Goal: Navigation & Orientation: Find specific page/section

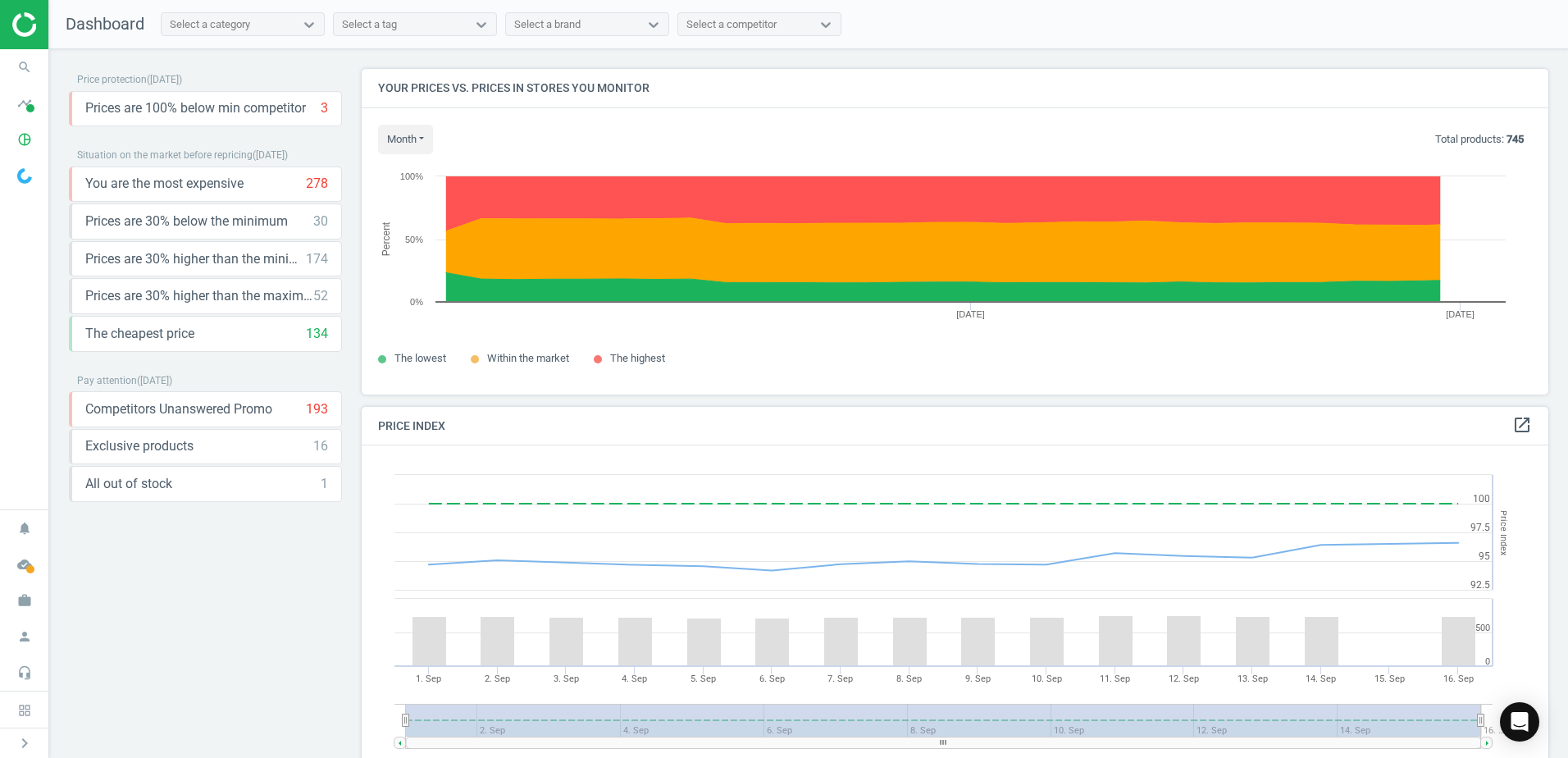
scroll to position [403, 1199]
click at [345, 292] on div "Price protection ( [DATE] ) Prices are 100% below min competitor 3 keyboard_arr…" at bounding box center [205, 302] width 292 height 467
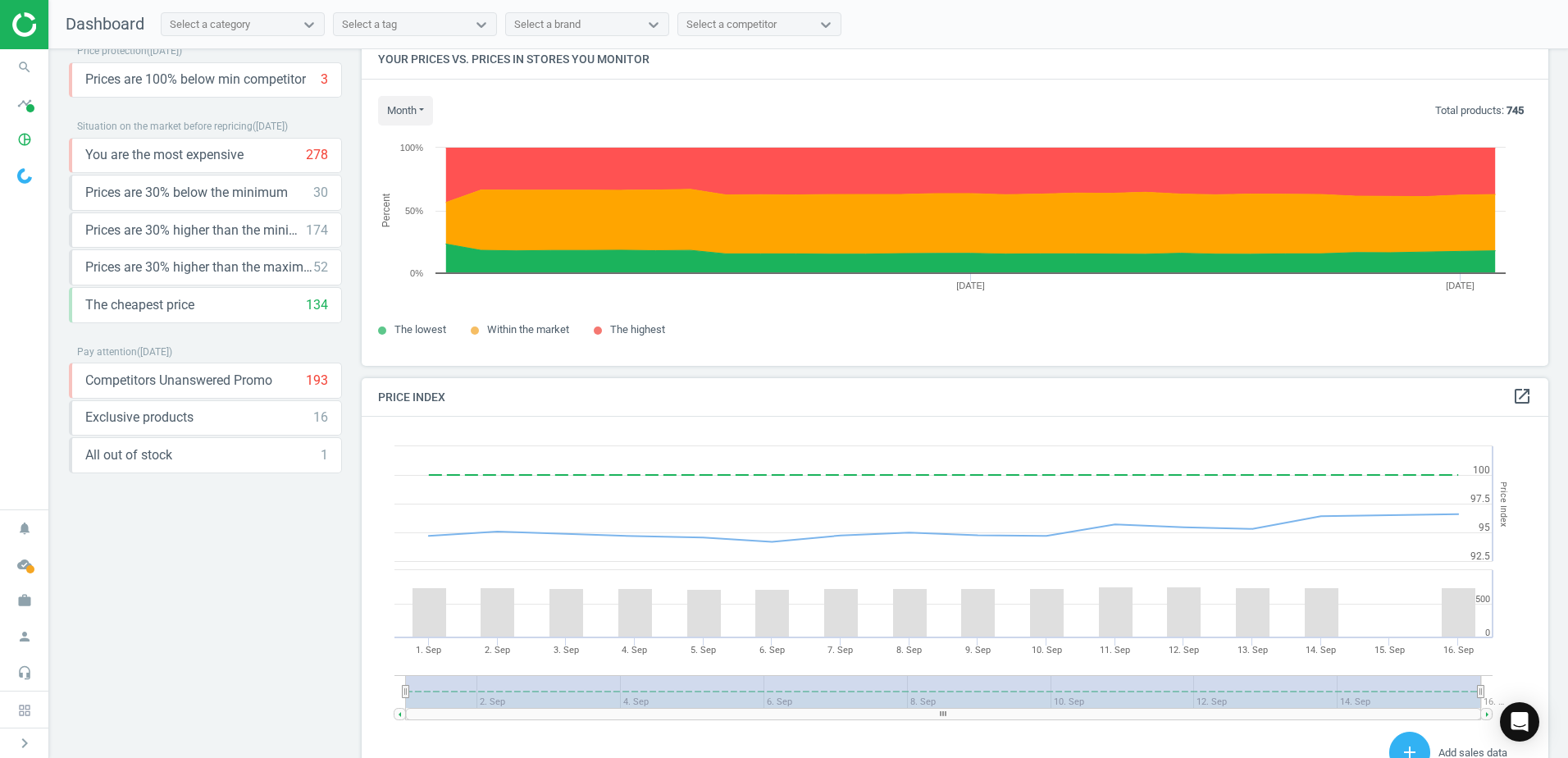
scroll to position [0, 0]
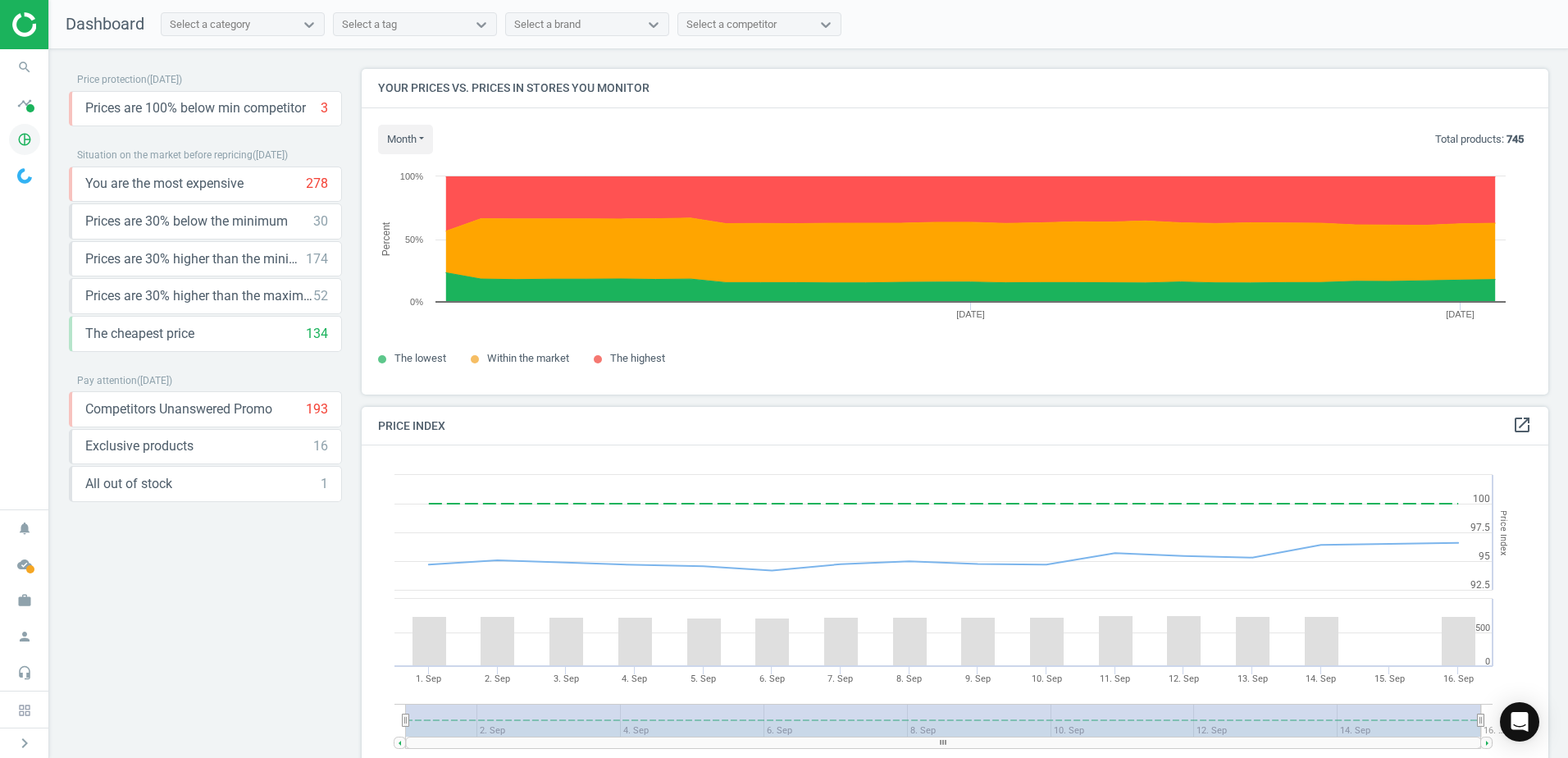
click at [15, 143] on icon "pie_chart_outlined" at bounding box center [25, 139] width 31 height 31
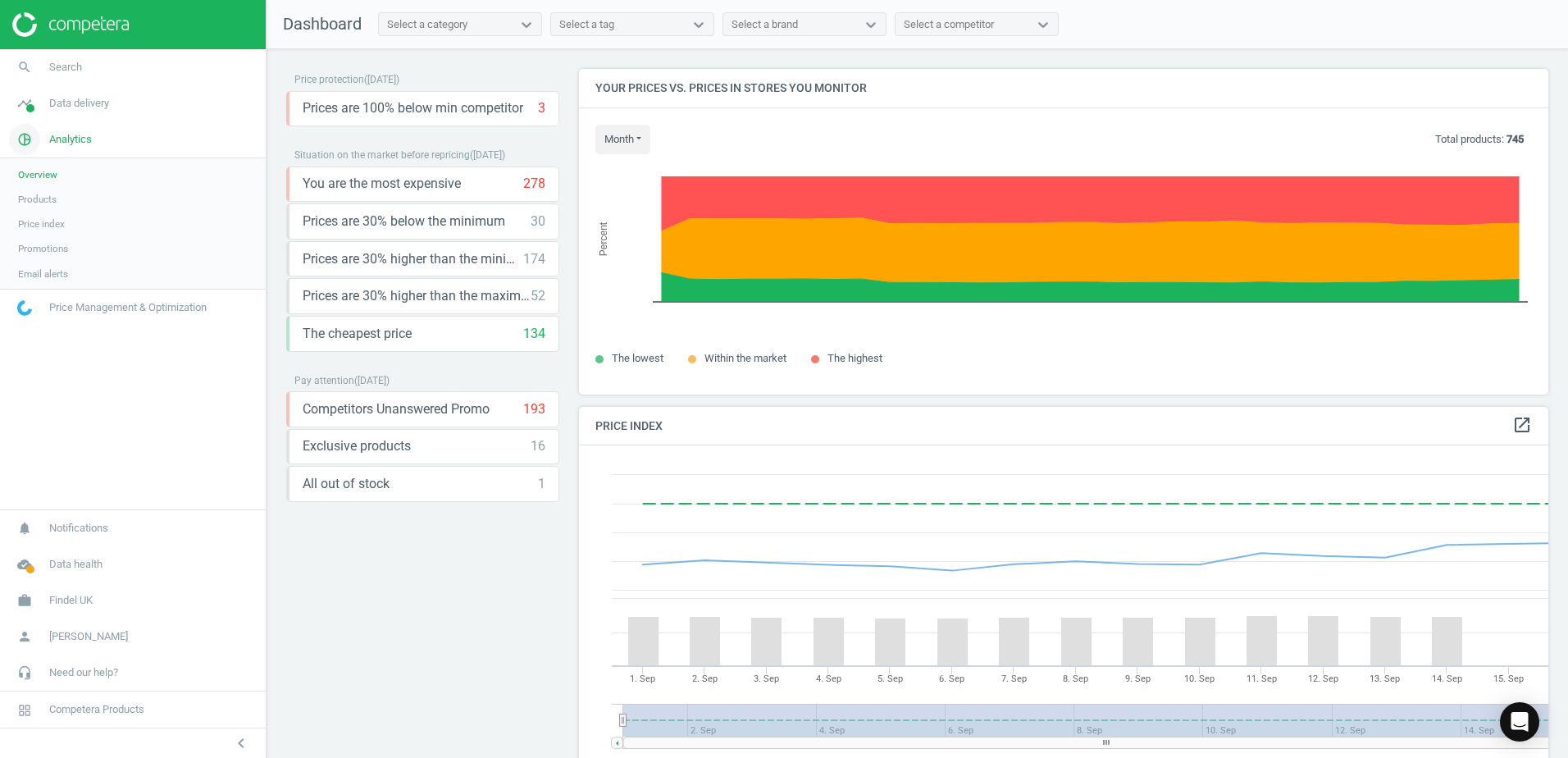
scroll to position [403, 982]
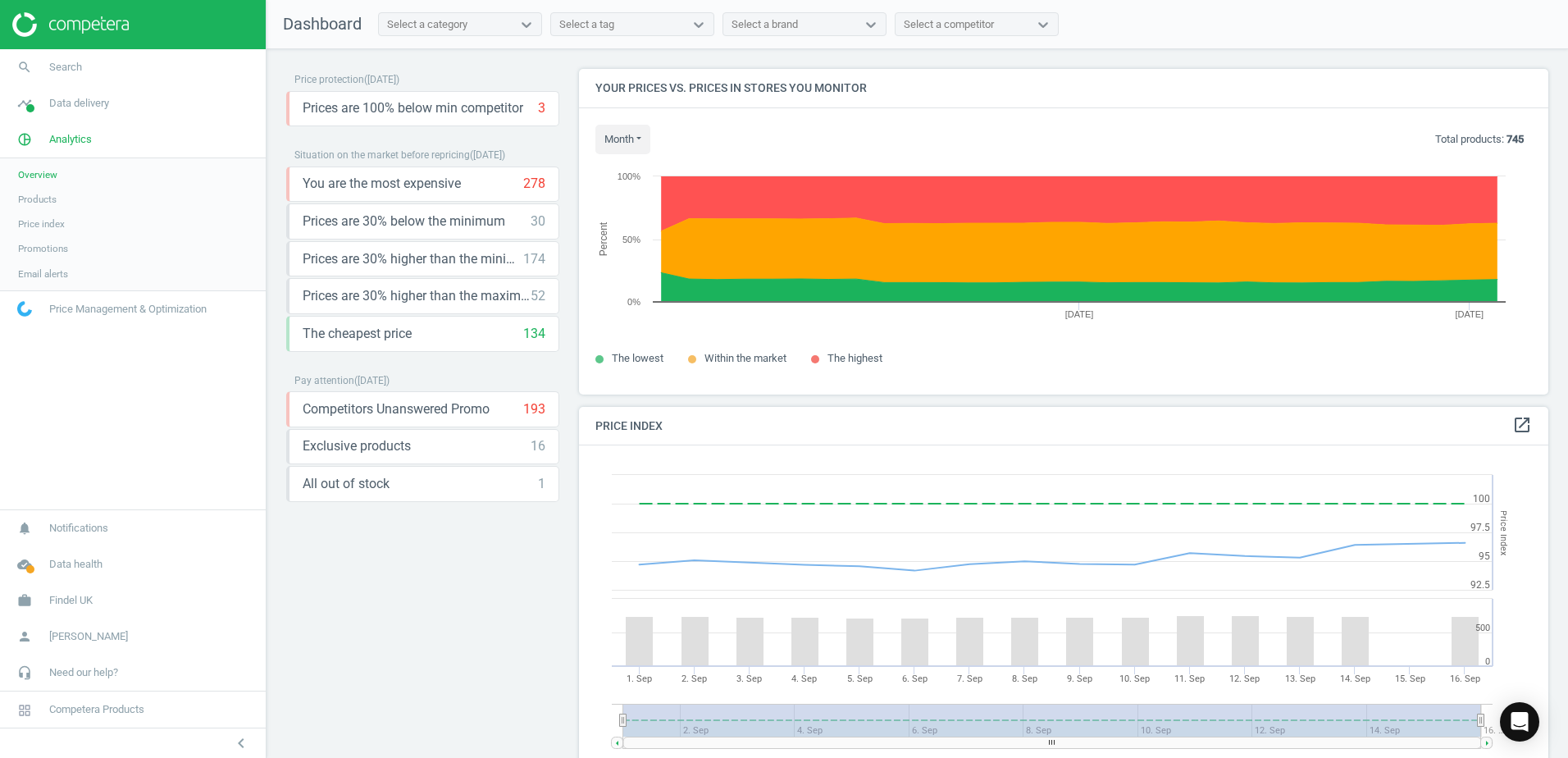
click at [28, 310] on img at bounding box center [24, 309] width 15 height 15
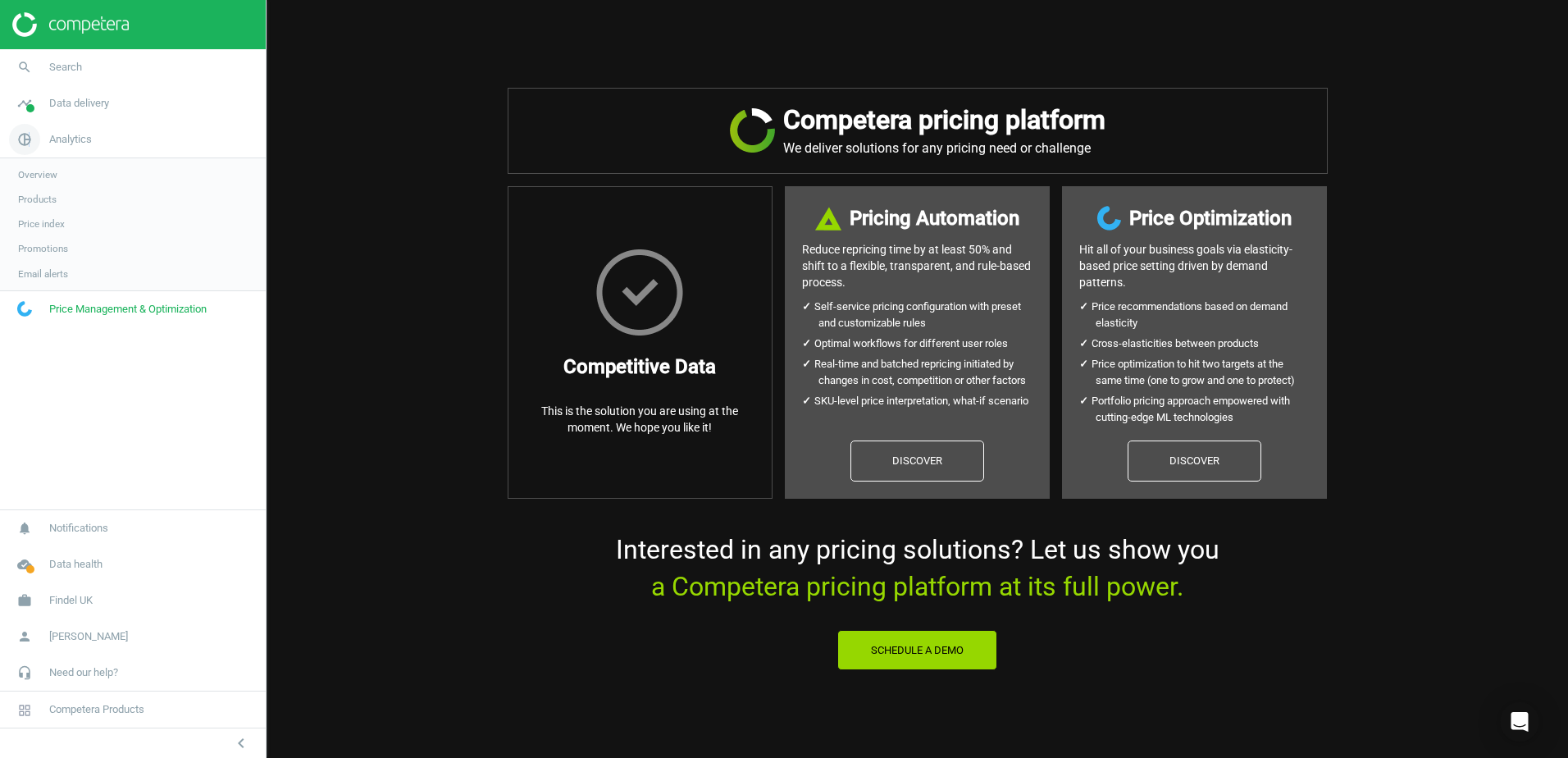
click at [28, 143] on icon "pie_chart_outlined" at bounding box center [25, 139] width 31 height 31
drag, startPoint x: 28, startPoint y: 143, endPoint x: 26, endPoint y: 106, distance: 37.1
click at [26, 106] on icon "timeline" at bounding box center [25, 103] width 31 height 31
click at [39, 263] on span "Assortment intersection" at bounding box center [69, 262] width 103 height 13
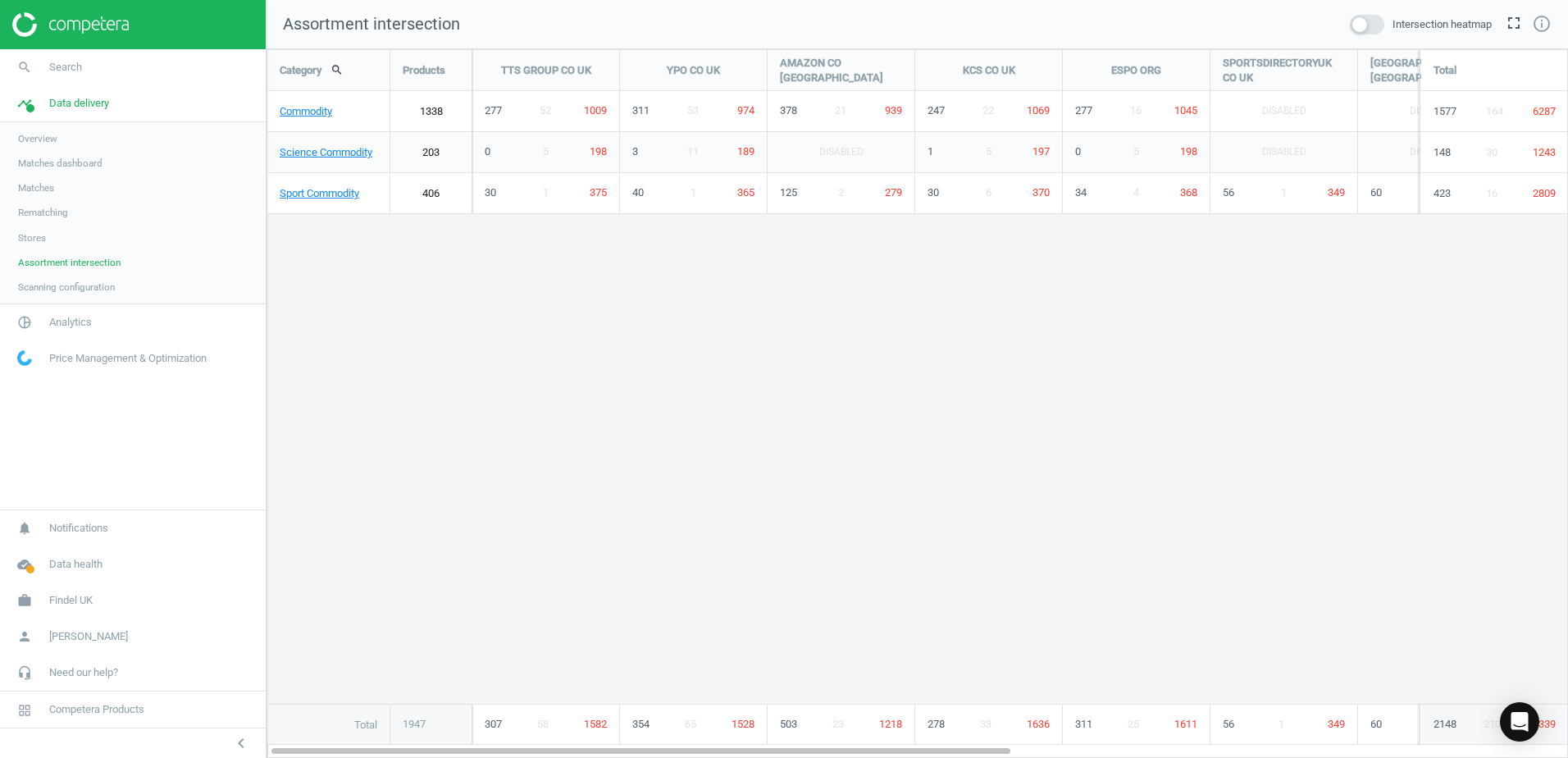
scroll to position [734, 1327]
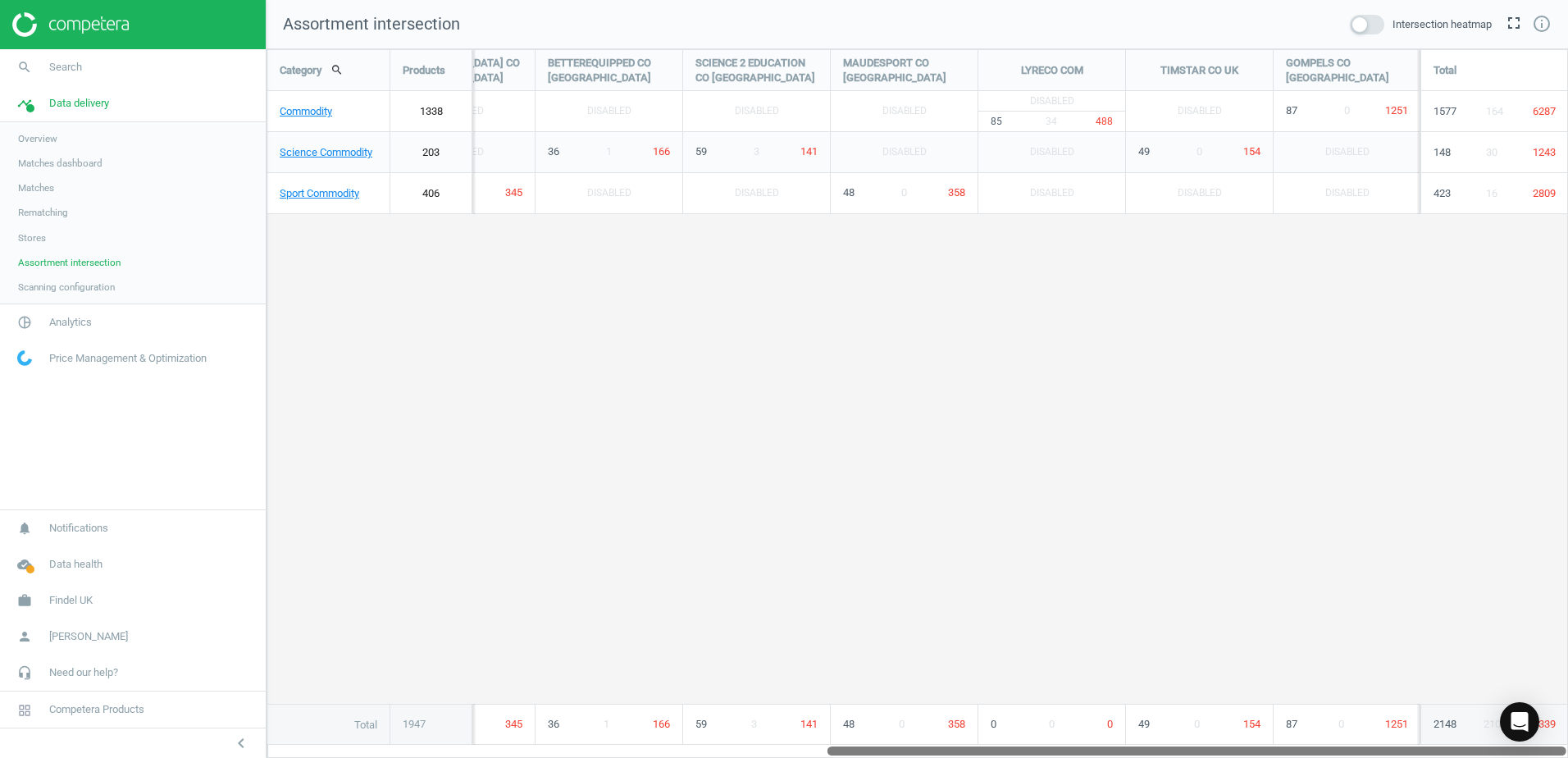
drag, startPoint x: 786, startPoint y: 751, endPoint x: 939, endPoint y: 459, distance: 329.7
click at [1303, 718] on div "Category search Products TTS GROUP CO [GEOGRAPHIC_DATA] YPO CO [GEOGRAPHIC_DATA…" at bounding box center [917, 403] width 1301 height 708
click at [323, 115] on link "Commodity" at bounding box center [328, 111] width 123 height 41
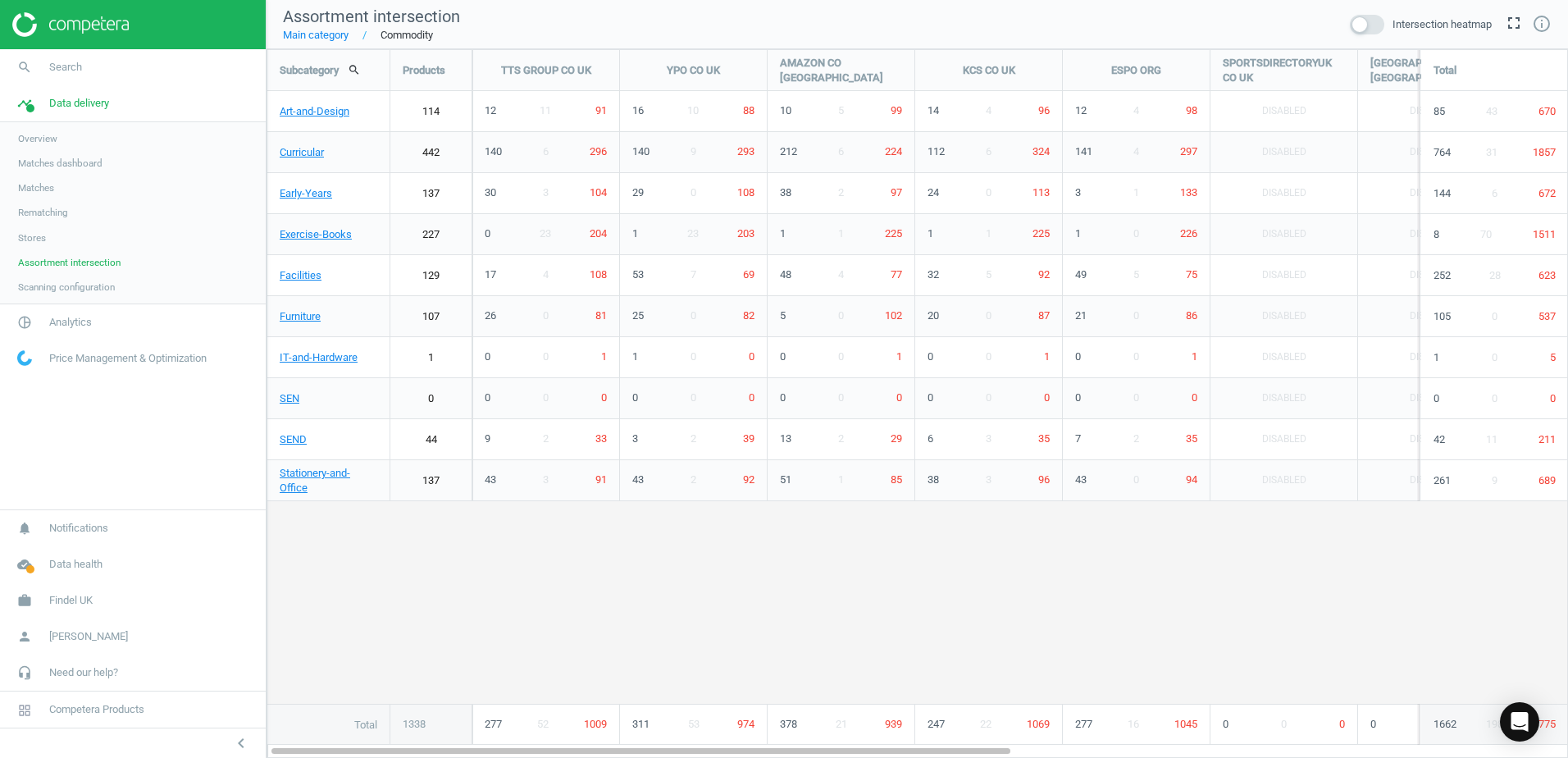
scroll to position [734, 1327]
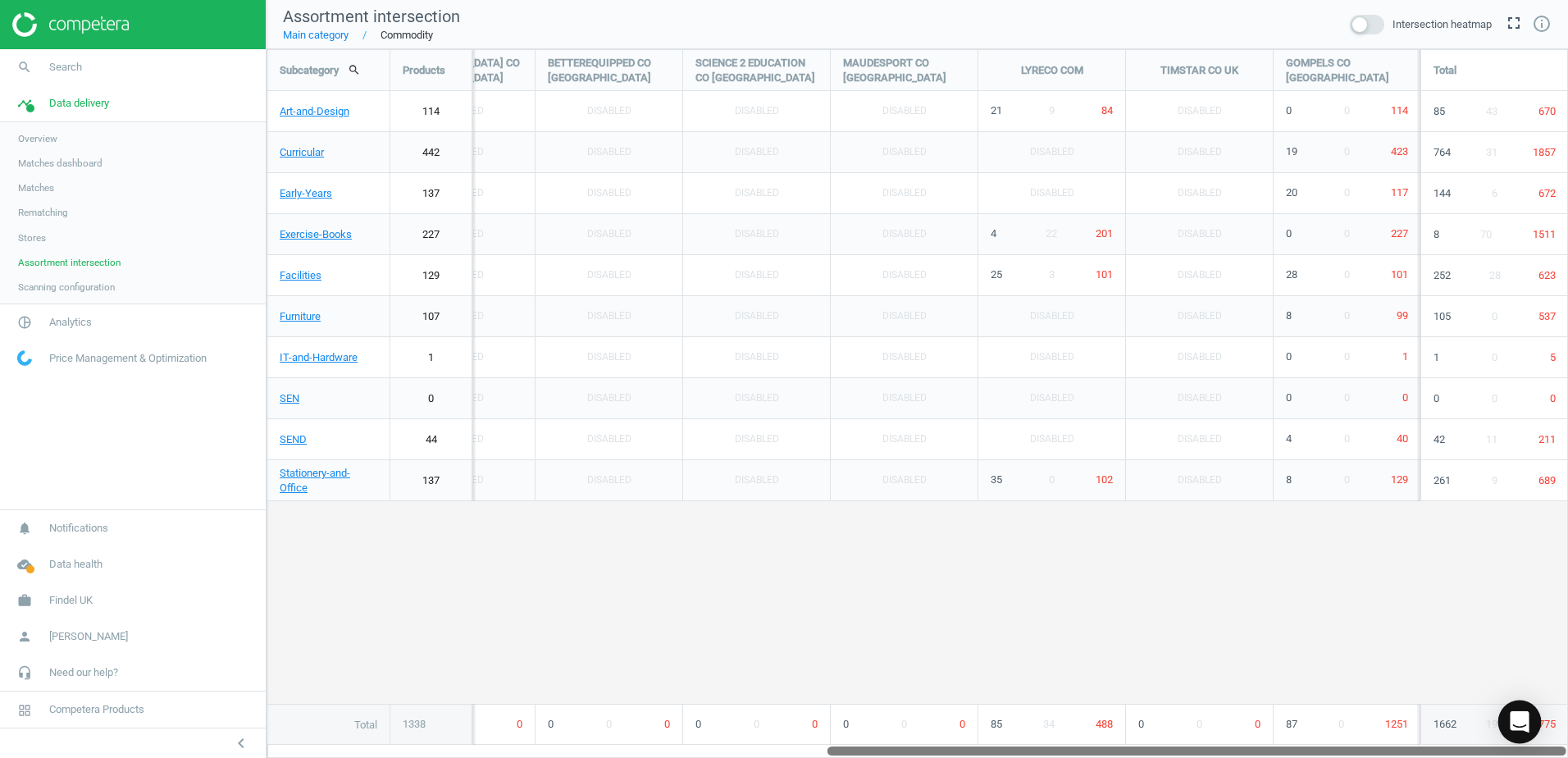
drag, startPoint x: 945, startPoint y: 752, endPoint x: 1515, endPoint y: 730, distance: 570.4
click at [1515, 730] on body "Group 2 Created with Sketch. ic/cloud_download/grey600 Created with Sketch. gra…" at bounding box center [784, 379] width 1568 height 758
